Goal: Information Seeking & Learning: Learn about a topic

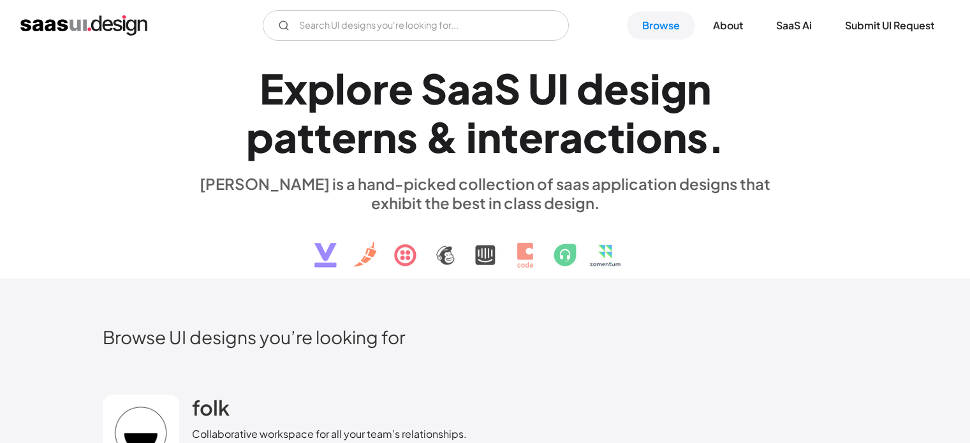
scroll to position [449, 0]
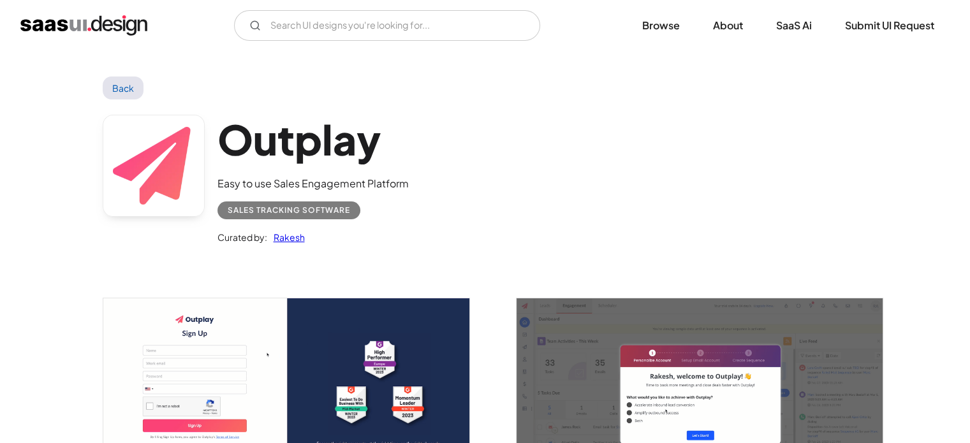
click at [281, 235] on link "Rakesh" at bounding box center [286, 237] width 38 height 15
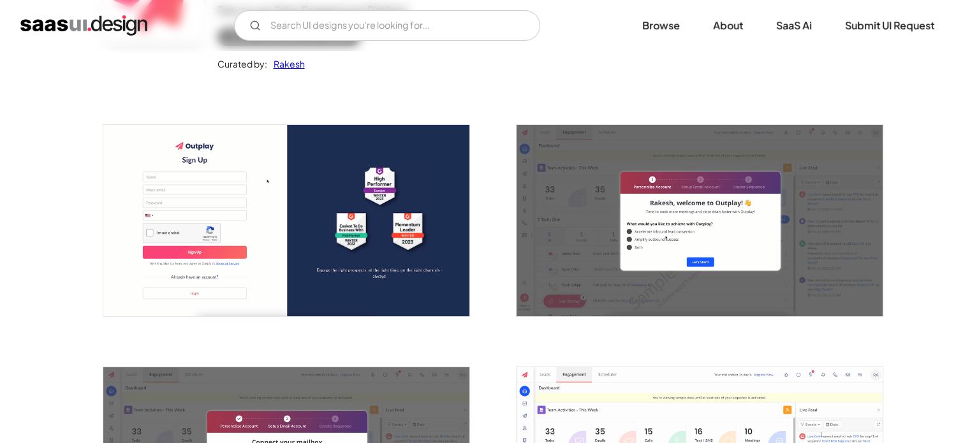
scroll to position [175, 0]
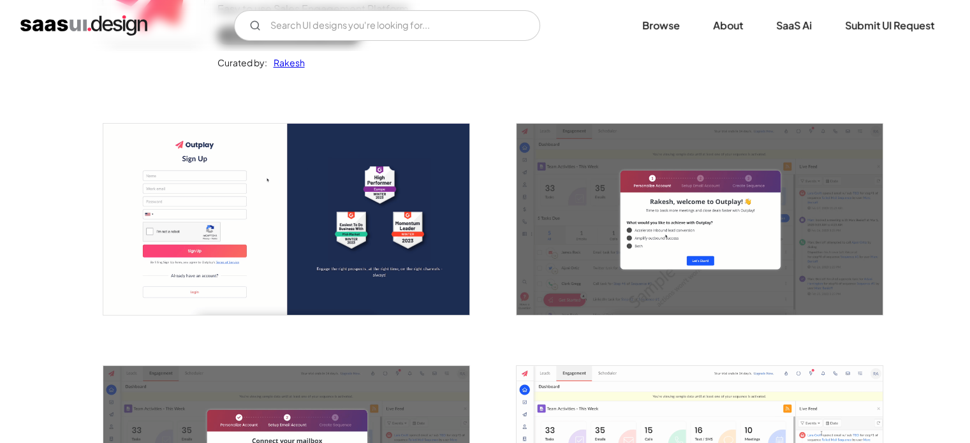
click at [267, 55] on link "Rakesh" at bounding box center [286, 62] width 38 height 15
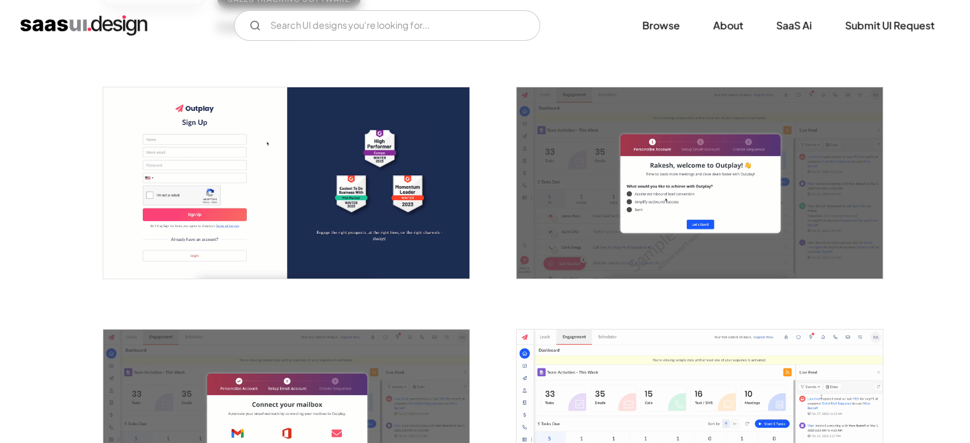
scroll to position [212, 0]
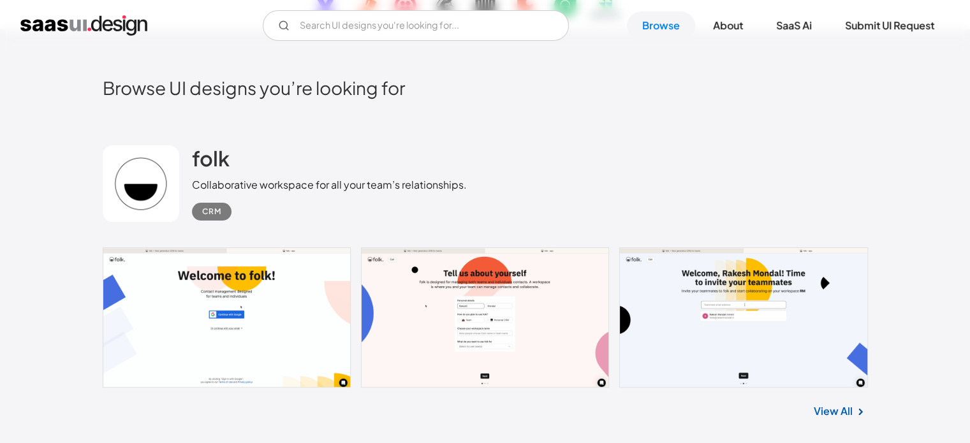
scroll to position [318, 0]
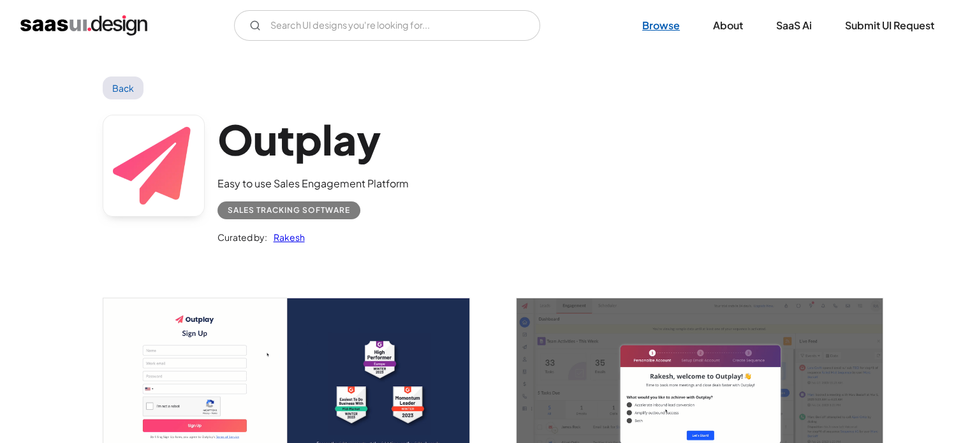
click at [673, 27] on link "Browse" at bounding box center [661, 25] width 68 height 28
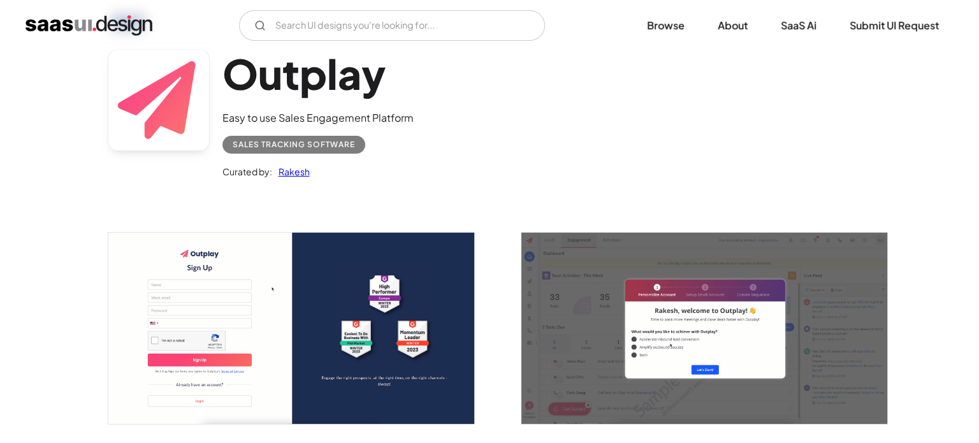
scroll to position [68, 0]
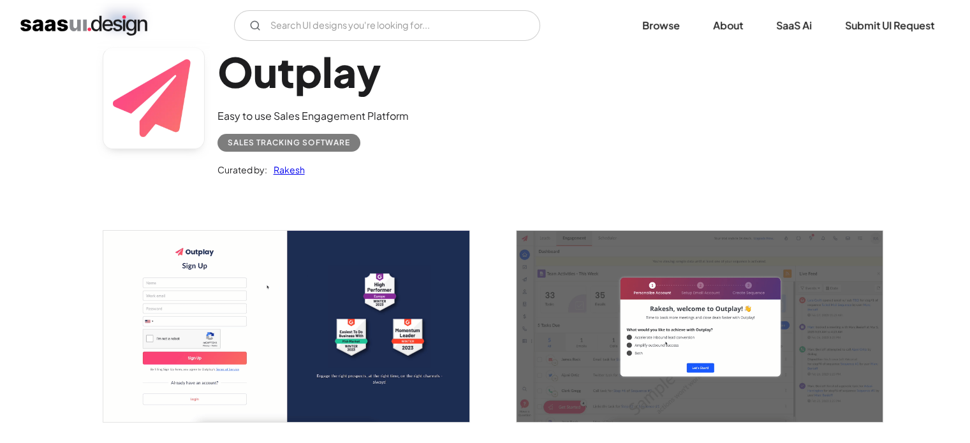
click at [356, 267] on img "open lightbox" at bounding box center [286, 326] width 366 height 191
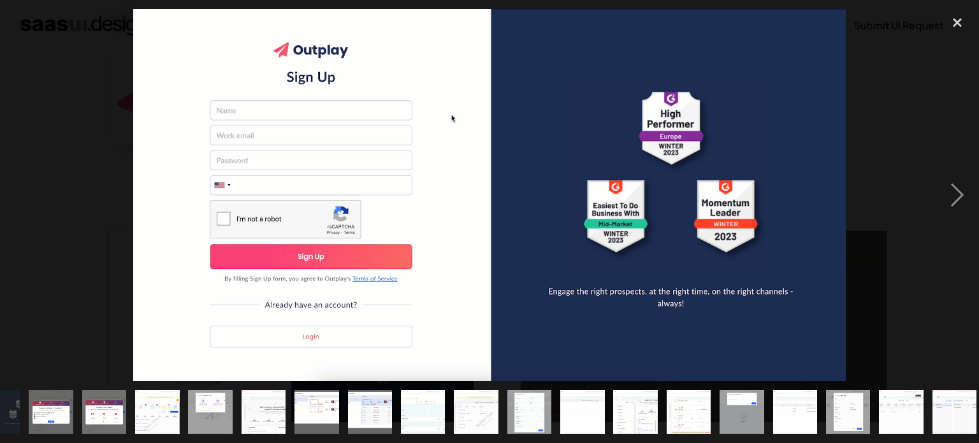
scroll to position [0, 0]
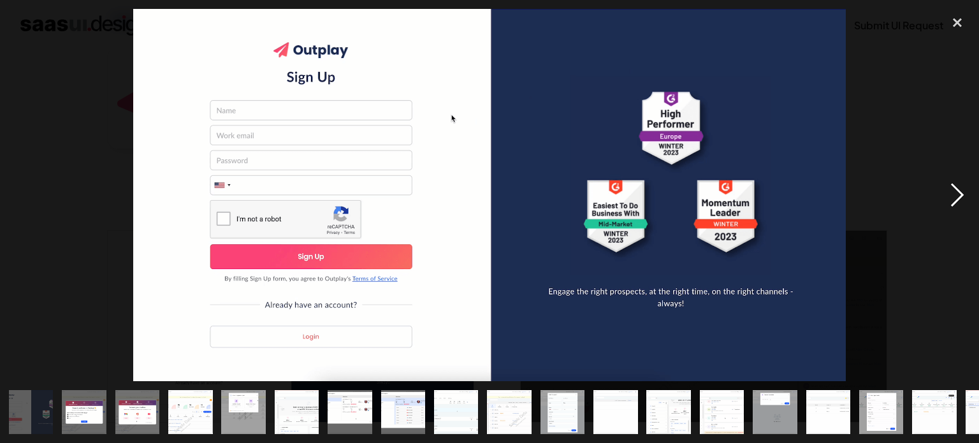
click at [962, 192] on div "next image" at bounding box center [957, 195] width 43 height 372
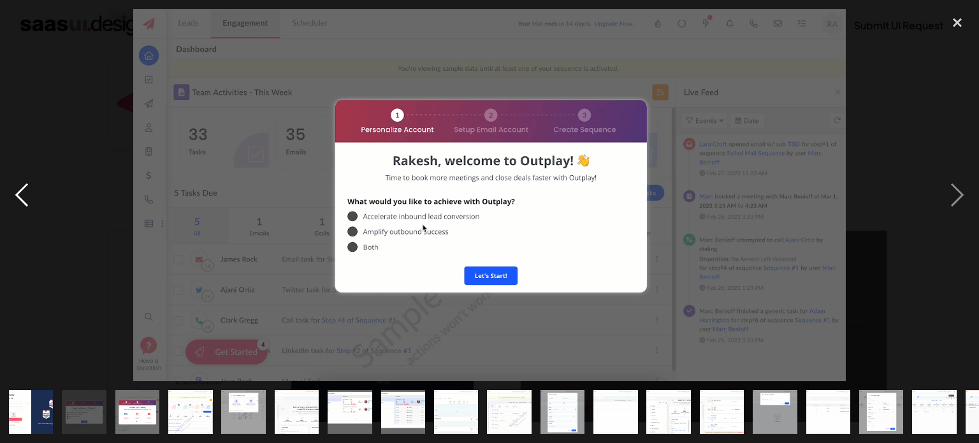
click at [22, 192] on div "previous image" at bounding box center [21, 195] width 43 height 372
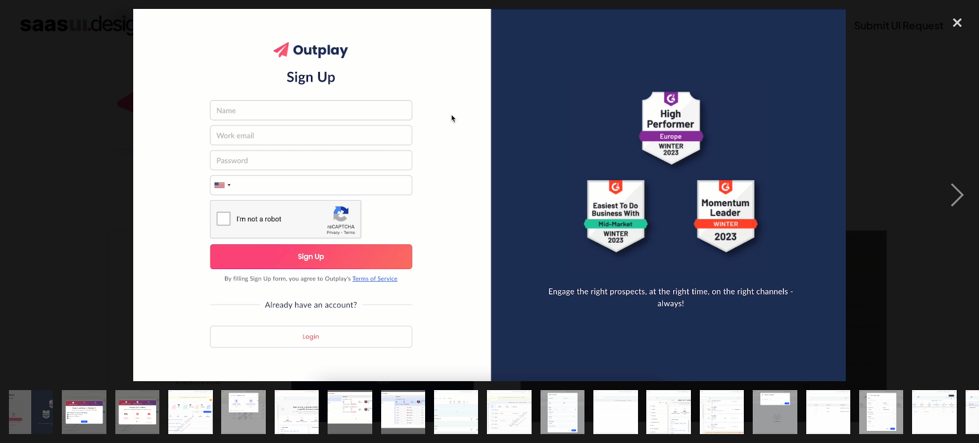
click at [717, 310] on img at bounding box center [490, 195] width 714 height 372
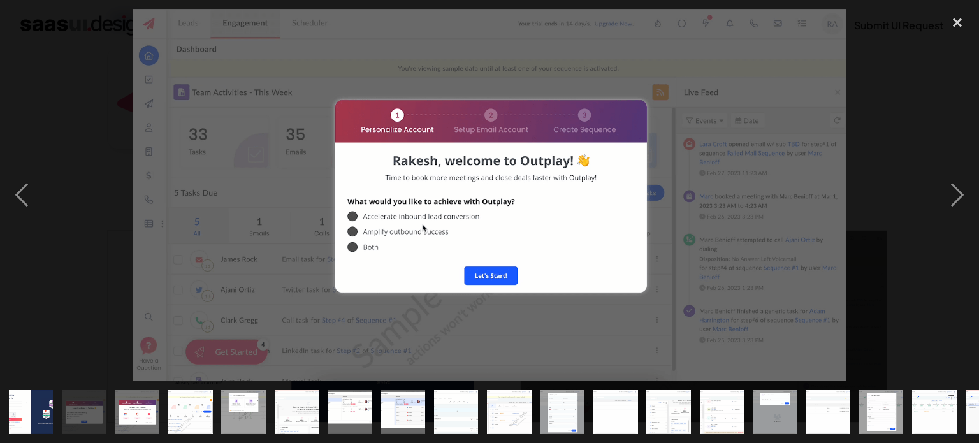
click at [99, 265] on div at bounding box center [489, 195] width 979 height 372
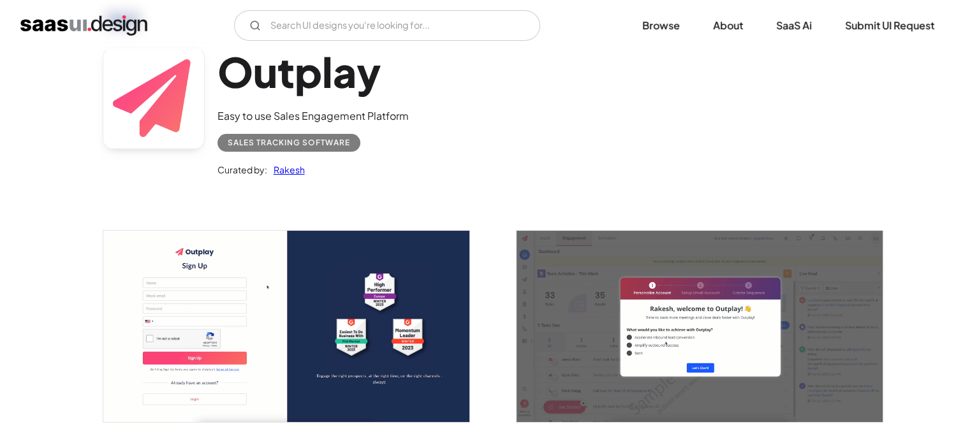
click at [334, 287] on img "open lightbox" at bounding box center [286, 326] width 366 height 191
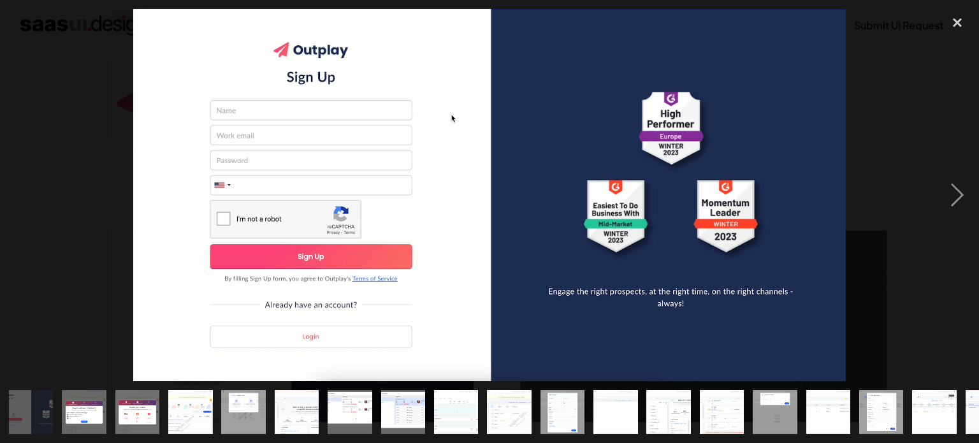
drag, startPoint x: 619, startPoint y: 210, endPoint x: 561, endPoint y: 237, distance: 63.6
click at [561, 237] on img at bounding box center [490, 195] width 714 height 372
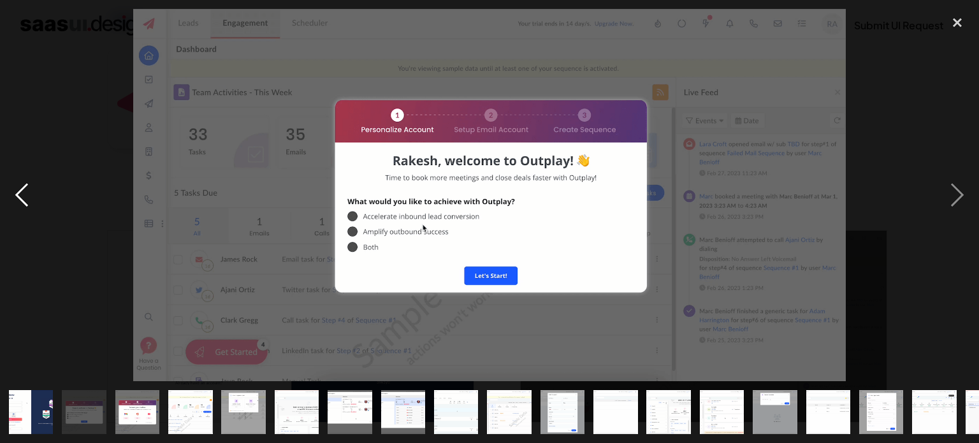
click at [17, 193] on div "previous image" at bounding box center [21, 195] width 43 height 372
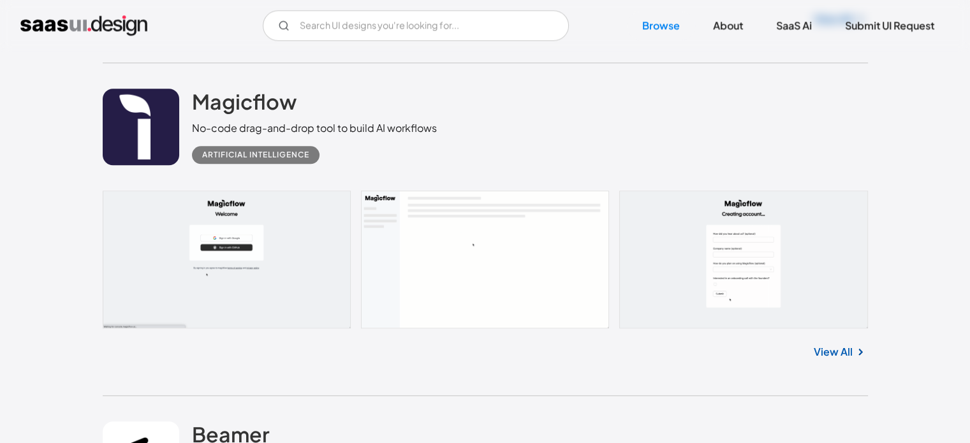
scroll to position [1325, 0]
click at [308, 245] on link at bounding box center [485, 259] width 765 height 137
